Goal: Task Accomplishment & Management: Manage account settings

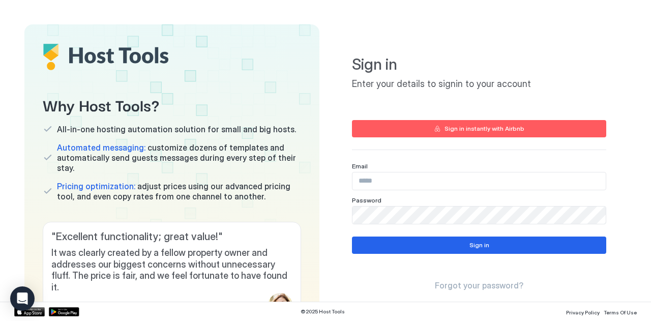
click at [404, 182] on input "Input Field" at bounding box center [478, 180] width 253 height 17
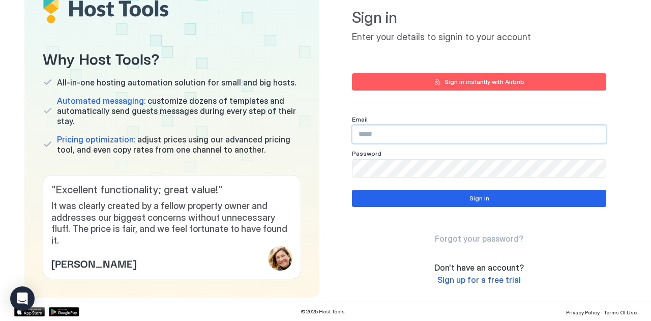
scroll to position [51, 0]
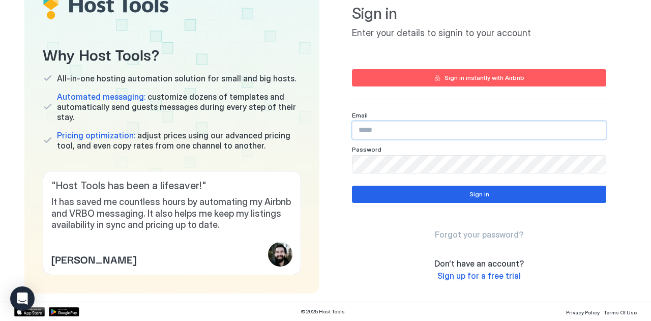
click at [412, 141] on div "Email Password" at bounding box center [479, 142] width 254 height 62
click at [413, 136] on input "Input Field" at bounding box center [478, 130] width 253 height 17
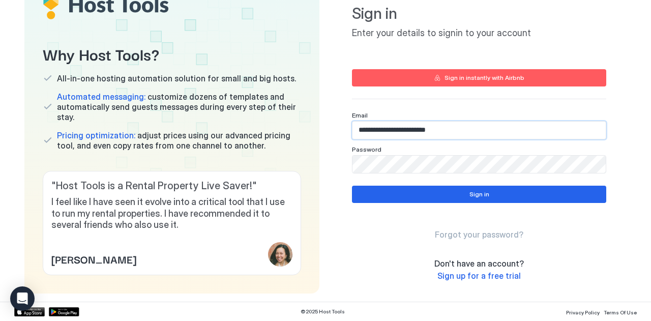
type input "**********"
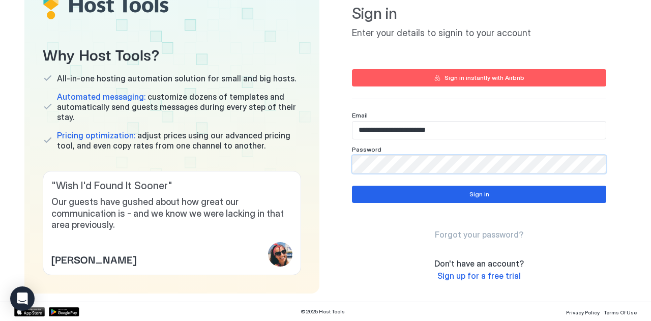
click at [319, 160] on div "Why Host Tools? All-in-one hosting automation solution for small and big hosts.…" at bounding box center [325, 134] width 602 height 320
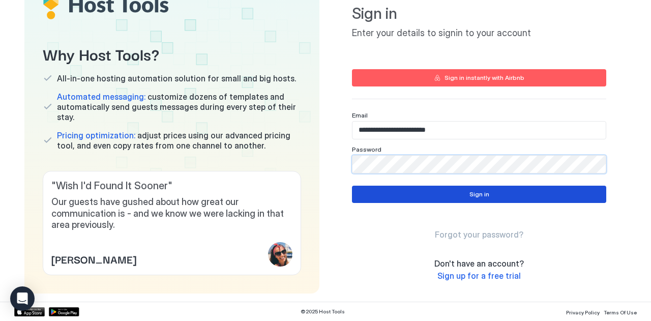
click at [400, 195] on button "Sign in" at bounding box center [479, 194] width 254 height 17
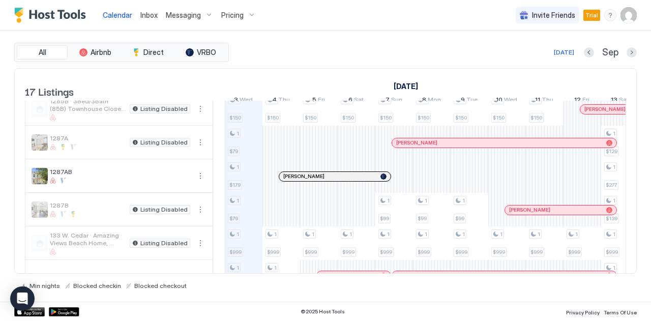
scroll to position [179, 0]
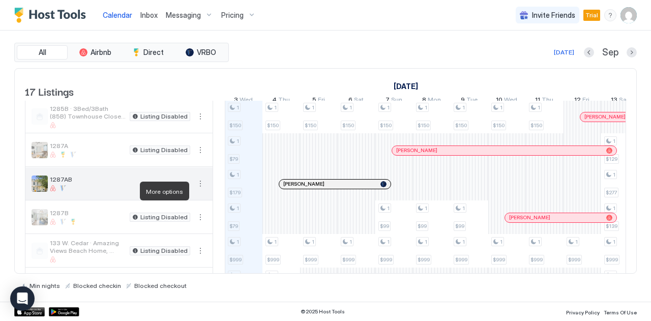
click at [200, 190] on button "More options" at bounding box center [200, 184] width 12 height 12
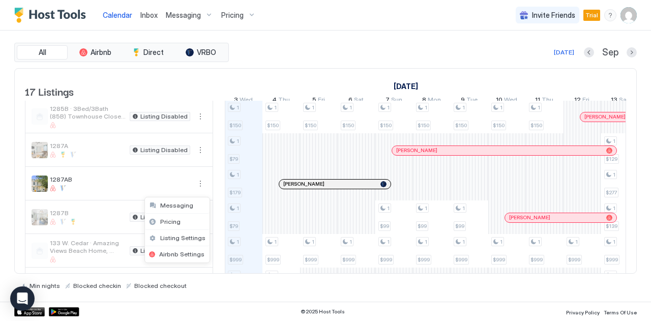
click at [195, 169] on div at bounding box center [325, 160] width 651 height 321
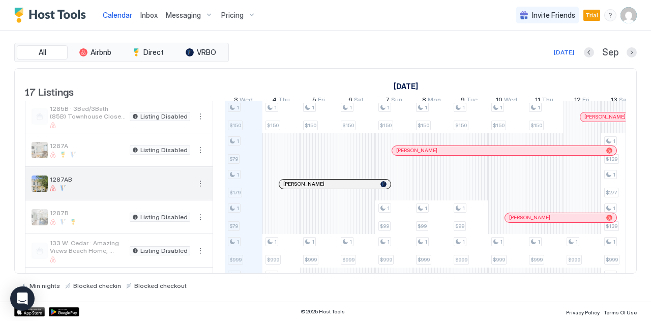
click at [199, 190] on button "More options" at bounding box center [200, 184] width 12 height 12
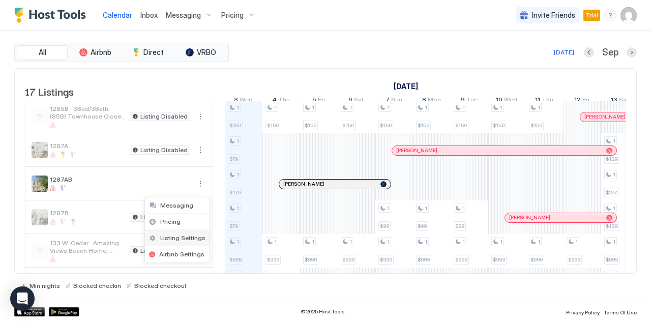
click at [184, 234] on span "Listing Settings" at bounding box center [182, 238] width 45 height 8
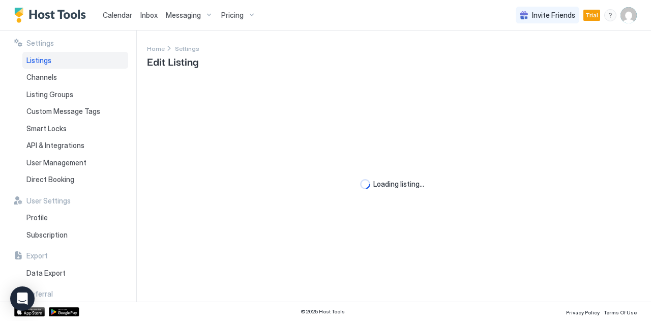
click at [43, 60] on span "Listings" at bounding box center [38, 60] width 25 height 9
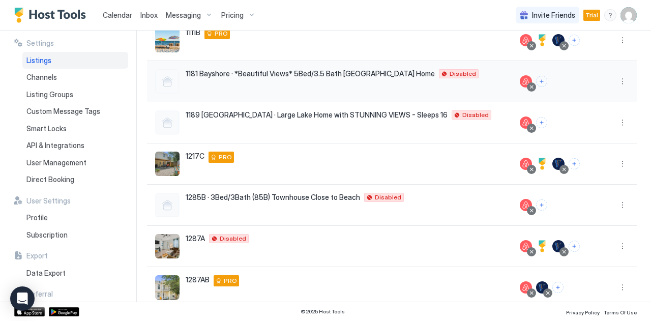
scroll to position [153, 0]
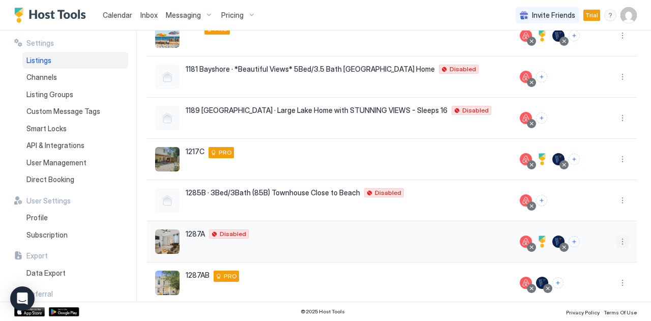
click at [616, 241] on button "More options" at bounding box center [622, 242] width 12 height 12
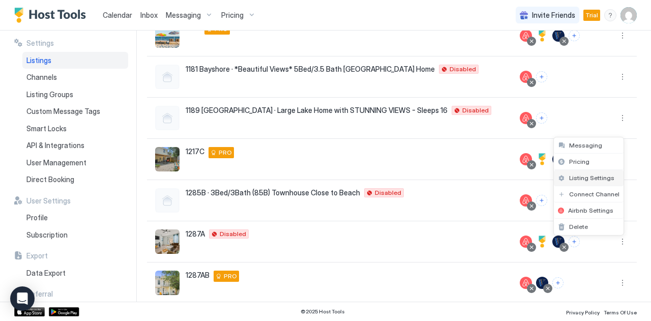
click at [589, 178] on span "Listing Settings" at bounding box center [591, 178] width 45 height 8
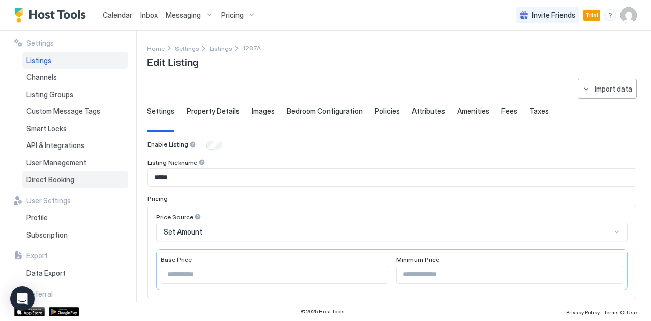
click at [75, 177] on div "Direct Booking" at bounding box center [75, 179] width 106 height 17
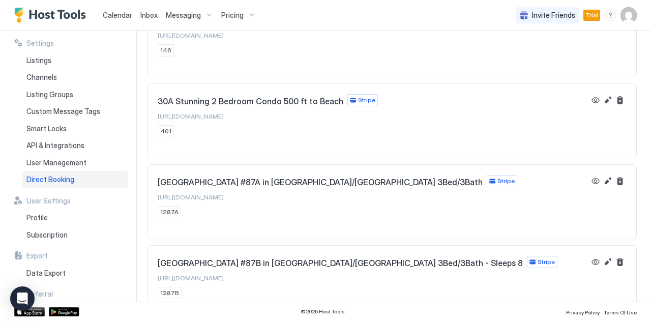
scroll to position [337, 0]
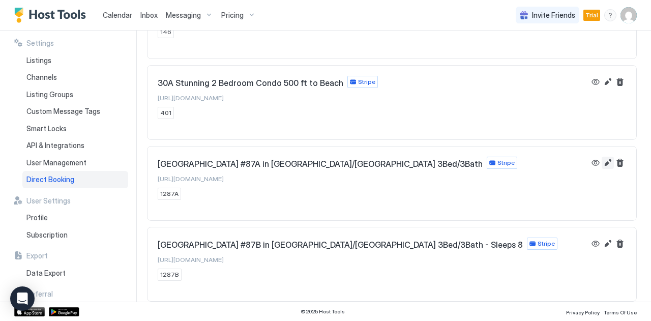
click at [602, 165] on button "Edit" at bounding box center [608, 163] width 12 height 12
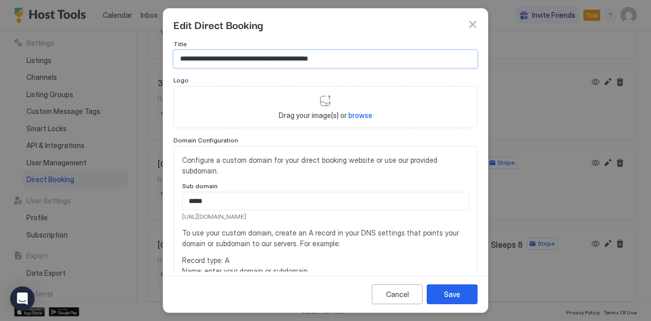
drag, startPoint x: 177, startPoint y: 58, endPoint x: 373, endPoint y: 60, distance: 196.3
click at [373, 60] on input "**********" at bounding box center [325, 58] width 303 height 17
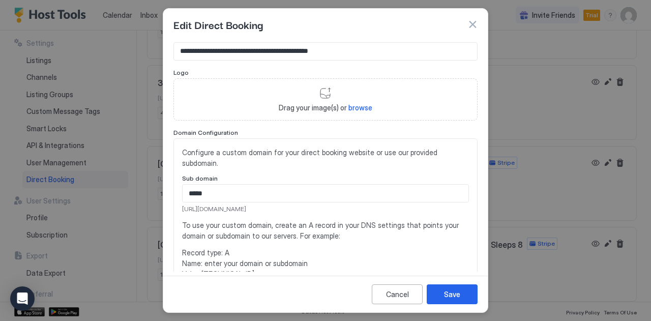
scroll to position [0, 0]
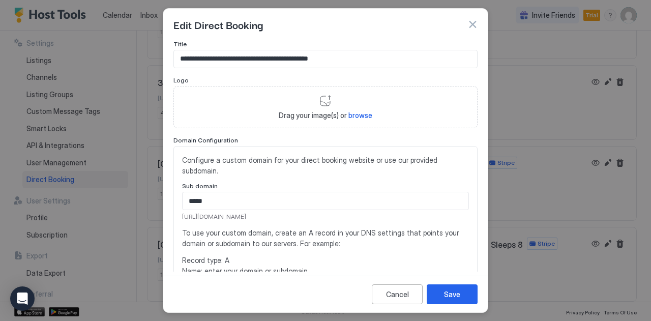
click at [472, 20] on button "button" at bounding box center [472, 24] width 10 height 10
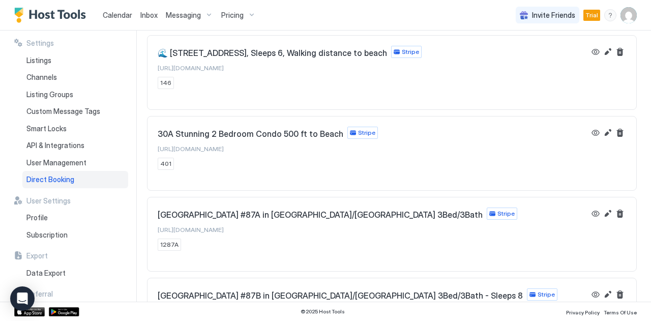
scroll to position [337, 0]
